Goal: Navigation & Orientation: Find specific page/section

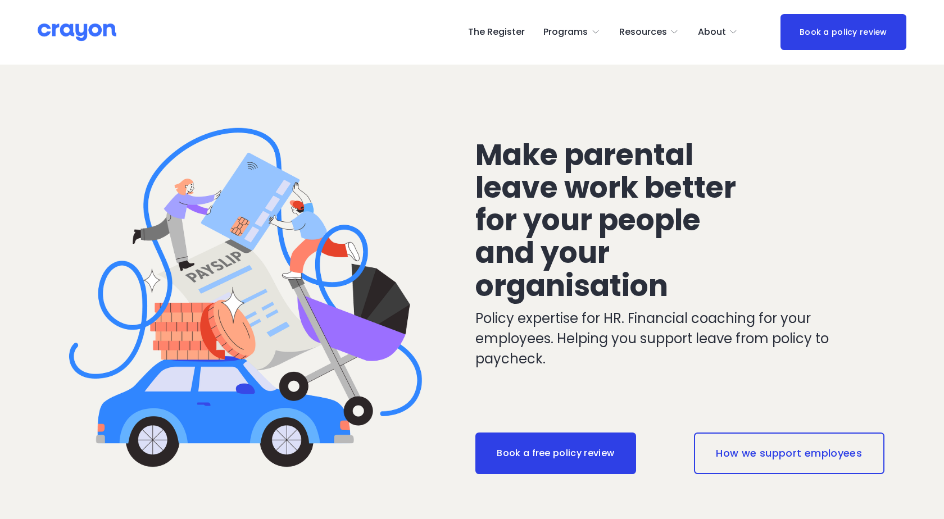
click at [108, 40] on img at bounding box center [77, 32] width 79 height 20
click at [106, 26] on img at bounding box center [77, 32] width 79 height 20
click at [518, 40] on link "The Register" at bounding box center [496, 32] width 57 height 18
